Goal: Transaction & Acquisition: Subscribe to service/newsletter

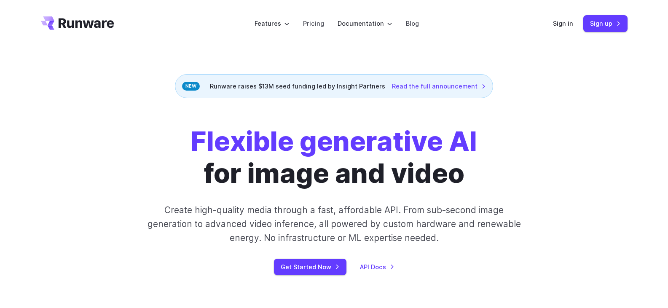
drag, startPoint x: 336, startPoint y: 2, endPoint x: 172, endPoint y: 38, distance: 168.3
click at [162, 44] on header "Features Tasks Image generation Video generation Sonic Inference Engine™ Models…" at bounding box center [334, 23] width 606 height 47
click at [315, 269] on link "Get Started Now" at bounding box center [310, 267] width 72 height 16
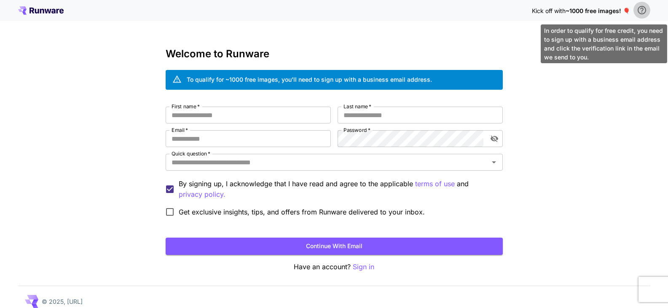
click at [641, 10] on icon "\a In order to qualify for free credit, you need to sign up with a business ema…" at bounding box center [641, 10] width 10 height 10
